Goal: Task Accomplishment & Management: Use online tool/utility

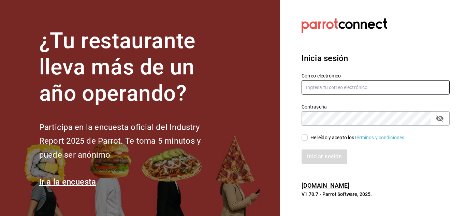
type input "[PERSON_NAME][EMAIL_ADDRESS][PERSON_NAME][DOMAIN_NAME]"
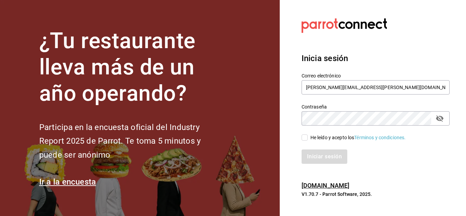
click at [304, 138] on input "He leído y acepto los Términos y condiciones." at bounding box center [304, 137] width 6 height 6
checkbox input "true"
click at [320, 156] on button "Iniciar sesión" at bounding box center [324, 156] width 46 height 14
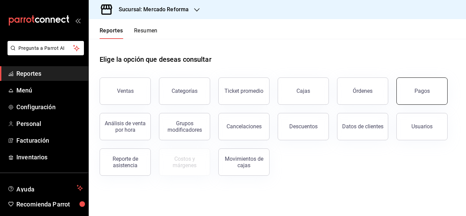
click at [424, 83] on button "Pagos" at bounding box center [421, 90] width 51 height 27
click at [424, 83] on html "Pregunta a Parrot AI Reportes Menú Configuración Personal Facturación Inventari…" at bounding box center [233, 108] width 466 height 216
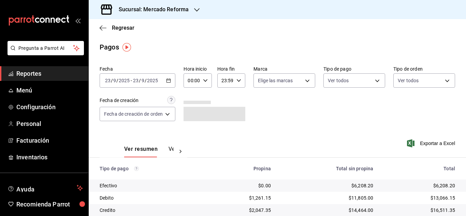
click at [149, 89] on div "Fecha 2025-09-23 23 / 9 / 2025 - 2025-09-23 23 / 9 / 2025 Hora inicio 00:00 Hor…" at bounding box center [277, 96] width 355 height 66
click at [157, 75] on div "2025-09-23 23 / 9 / 2025 - 2025-09-23 23 / 9 / 2025" at bounding box center [138, 80] width 76 height 14
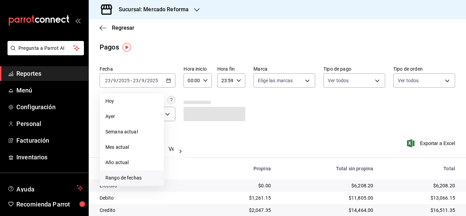
click at [144, 181] on span "Rango de fechas" at bounding box center [131, 177] width 53 height 7
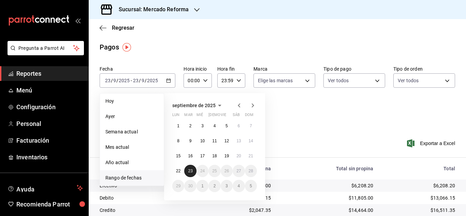
click at [194, 172] on button "23" at bounding box center [190, 171] width 12 height 12
click at [189, 170] on abbr "23" at bounding box center [190, 170] width 4 height 5
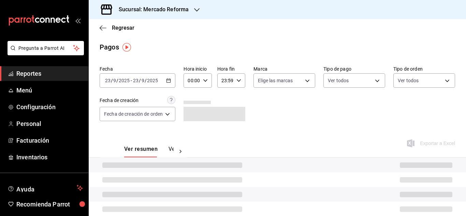
click at [289, 135] on div "Ver resumen Ver pagos Exportar a Excel" at bounding box center [277, 147] width 377 height 36
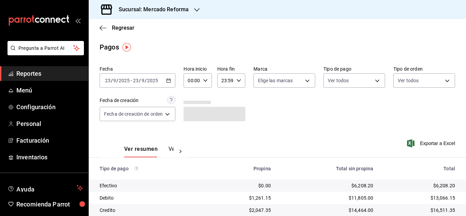
click at [207, 82] on icon "button" at bounding box center [205, 80] width 5 height 5
click at [190, 110] on button "03" at bounding box center [191, 113] width 11 height 14
type input "03:00"
click at [199, 10] on div at bounding box center [233, 108] width 466 height 216
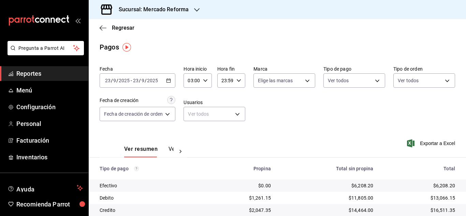
click at [184, 12] on h3 "Sucursal: Mercado Reforma" at bounding box center [150, 9] width 75 height 8
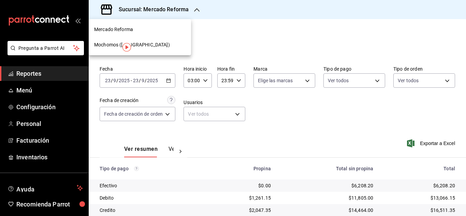
click at [144, 41] on div "Mochomos (Chihuahua)" at bounding box center [140, 44] width 102 height 15
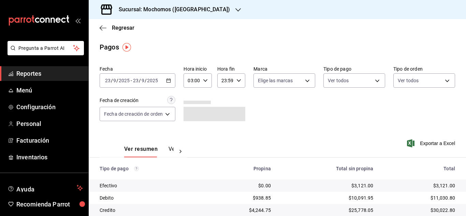
click at [148, 85] on div "2025-09-23 23 / 9 / 2025 - 2025-09-23 23 / 9 / 2025" at bounding box center [138, 80] width 76 height 14
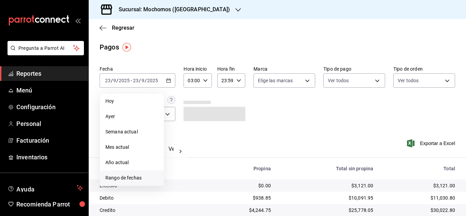
click at [118, 177] on span "Rango de fechas" at bounding box center [131, 177] width 53 height 7
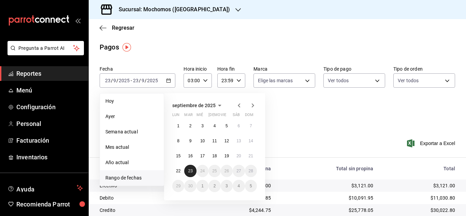
click at [188, 170] on abbr "23" at bounding box center [190, 170] width 4 height 5
click at [279, 137] on div "septiembre de 2025 lun mar mié jue vie sáb dom 1 2 3 4 5 6 7 8 9 10 11 12 13 14…" at bounding box center [223, 144] width 119 height 112
click at [294, 122] on div "Fecha 2025-09-23 23 / 9 / 2025 - 2025-09-23 23 / 9 / 2025 Hoy Ayer Semana actua…" at bounding box center [277, 96] width 355 height 66
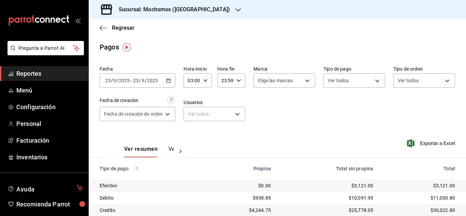
click at [202, 79] on div "03:00 Hora inicio" at bounding box center [197, 80] width 28 height 14
click at [190, 96] on span "03" at bounding box center [191, 97] width 3 height 5
drag, startPoint x: 462, startPoint y: 133, endPoint x: 459, endPoint y: 168, distance: 36.0
click at [459, 168] on div at bounding box center [233, 108] width 466 height 216
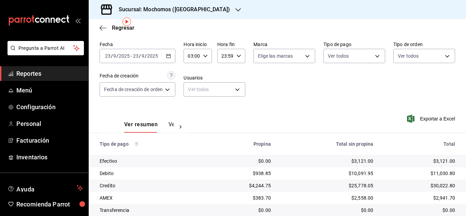
scroll to position [50, 0]
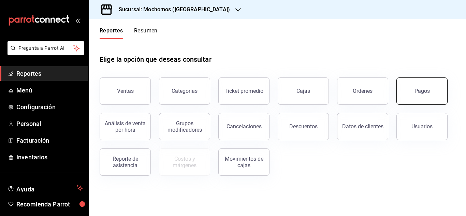
click at [419, 94] on button "Pagos" at bounding box center [421, 90] width 51 height 27
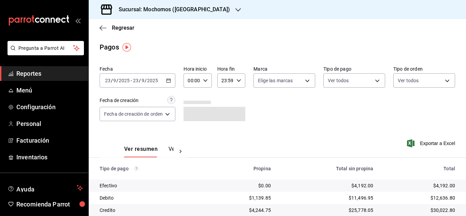
click at [170, 79] on \(Stroke\) "button" at bounding box center [168, 81] width 4 height 4
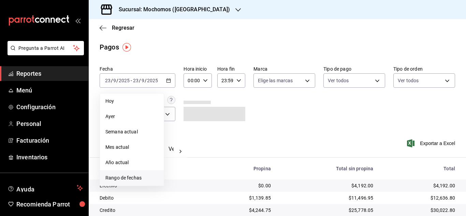
click at [122, 174] on li "Rango de fechas" at bounding box center [132, 177] width 64 height 15
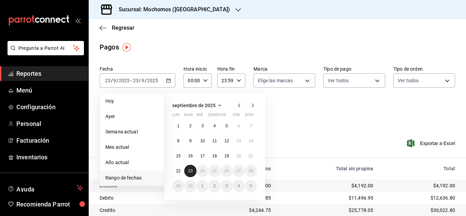
click at [192, 168] on button "23" at bounding box center [190, 171] width 12 height 12
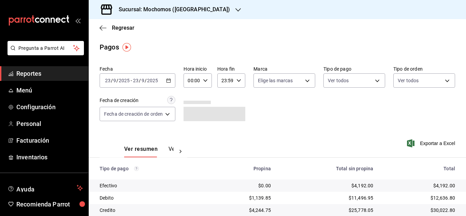
click at [300, 138] on div "Ver resumen Ver pagos Exportar a Excel" at bounding box center [277, 147] width 377 height 36
click at [203, 82] on icon "button" at bounding box center [205, 80] width 5 height 5
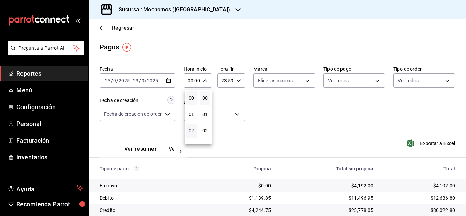
scroll to position [34, 0]
click at [193, 113] on span "03" at bounding box center [191, 112] width 3 height 5
click at [304, 133] on div at bounding box center [233, 108] width 466 height 216
click at [205, 82] on icon "button" at bounding box center [205, 80] width 5 height 5
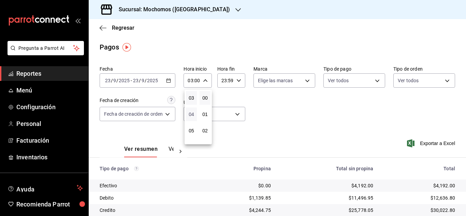
click at [191, 115] on span "04" at bounding box center [191, 113] width 3 height 5
click at [334, 112] on div at bounding box center [233, 108] width 466 height 216
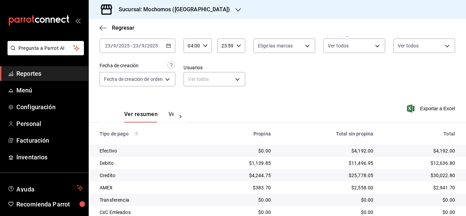
scroll to position [68, 0]
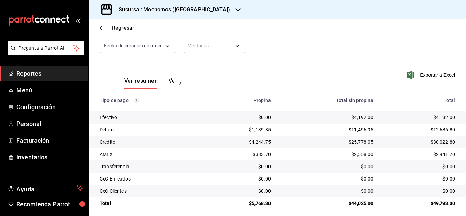
click at [316, 52] on div "Fecha 2025-09-23 23 / 9 / 2025 - 2025-09-23 23 / 9 / 2025 Hora inicio 04:00 Hor…" at bounding box center [277, 28] width 355 height 66
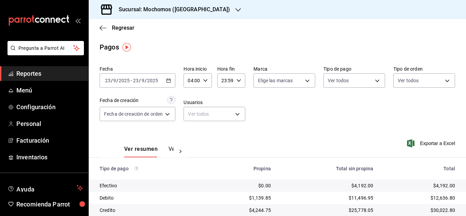
click at [209, 79] on div "04:00 Hora inicio" at bounding box center [197, 80] width 28 height 14
click at [191, 115] on span "05" at bounding box center [191, 113] width 3 height 5
type input "05:00"
click at [311, 117] on div at bounding box center [233, 108] width 466 height 216
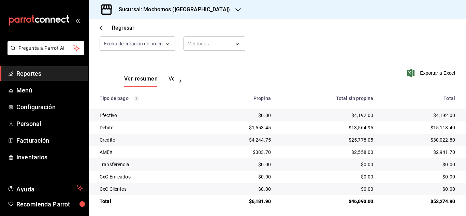
scroll to position [73, 0]
